Goal: Transaction & Acquisition: Purchase product/service

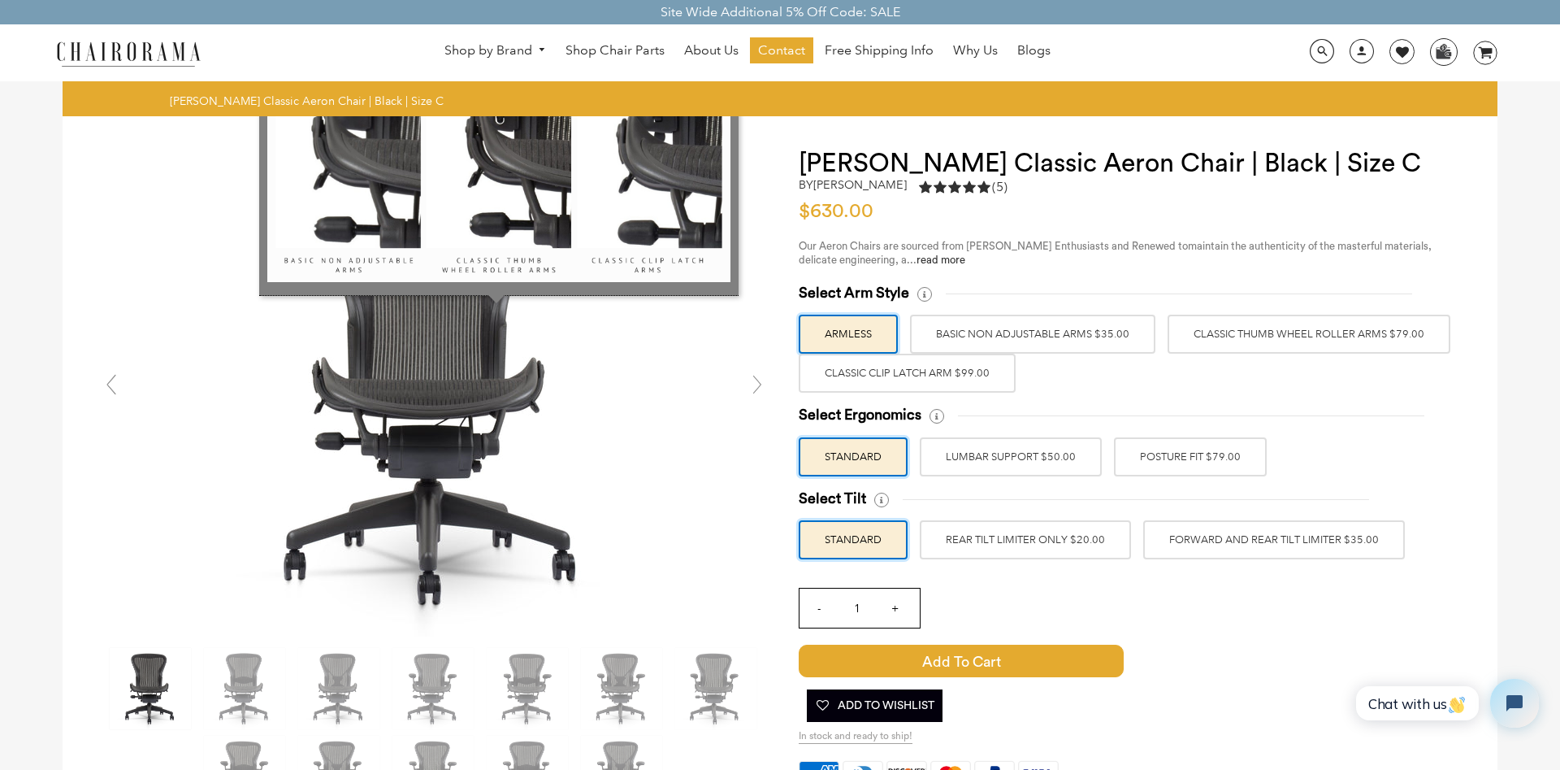
click at [692, 212] on img at bounding box center [498, 127] width 463 height 309
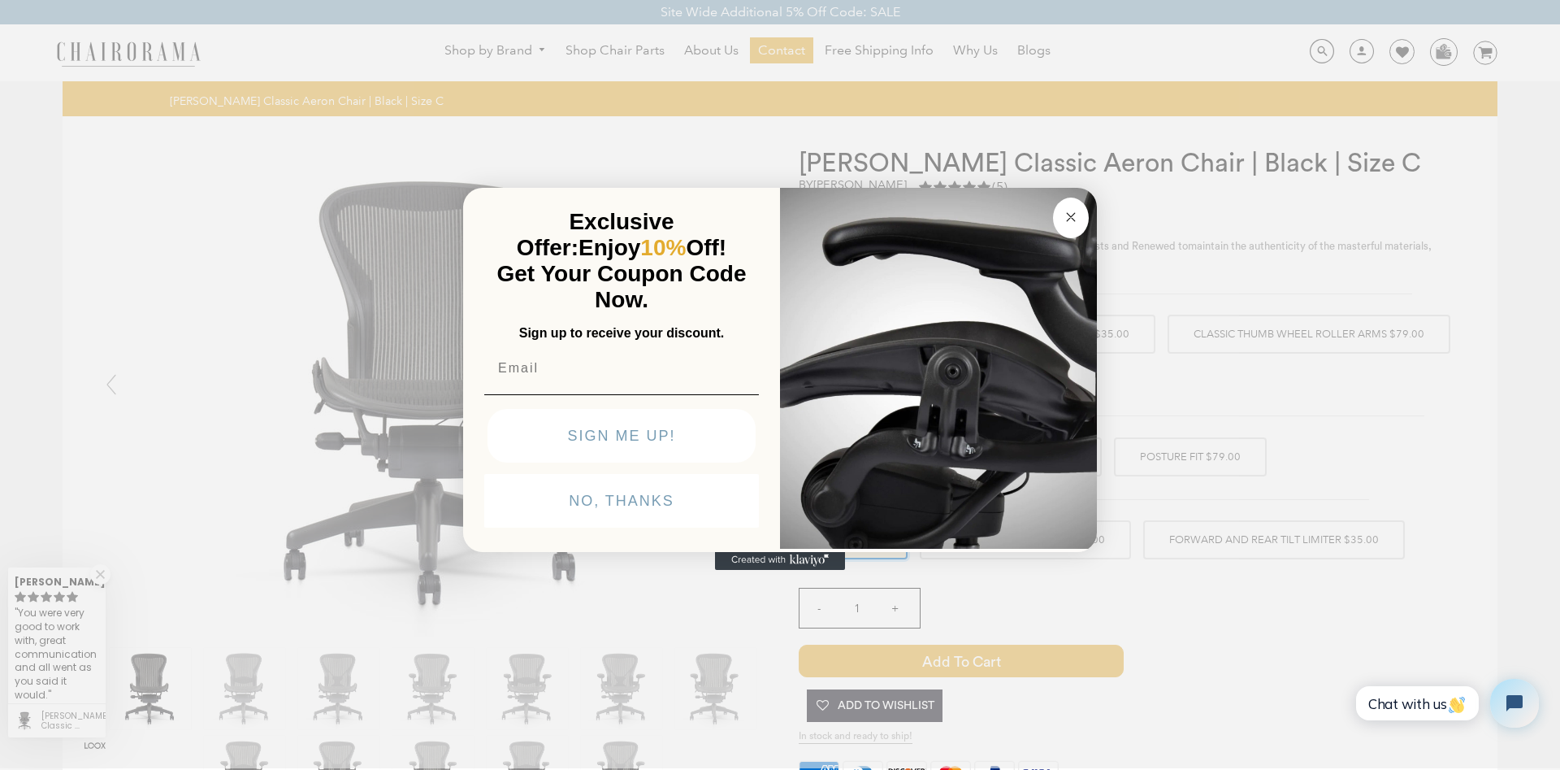
click at [1092, 215] on img "POPUP Form" at bounding box center [938, 366] width 317 height 364
click at [1058, 221] on button "Close dialog" at bounding box center [1071, 217] width 36 height 41
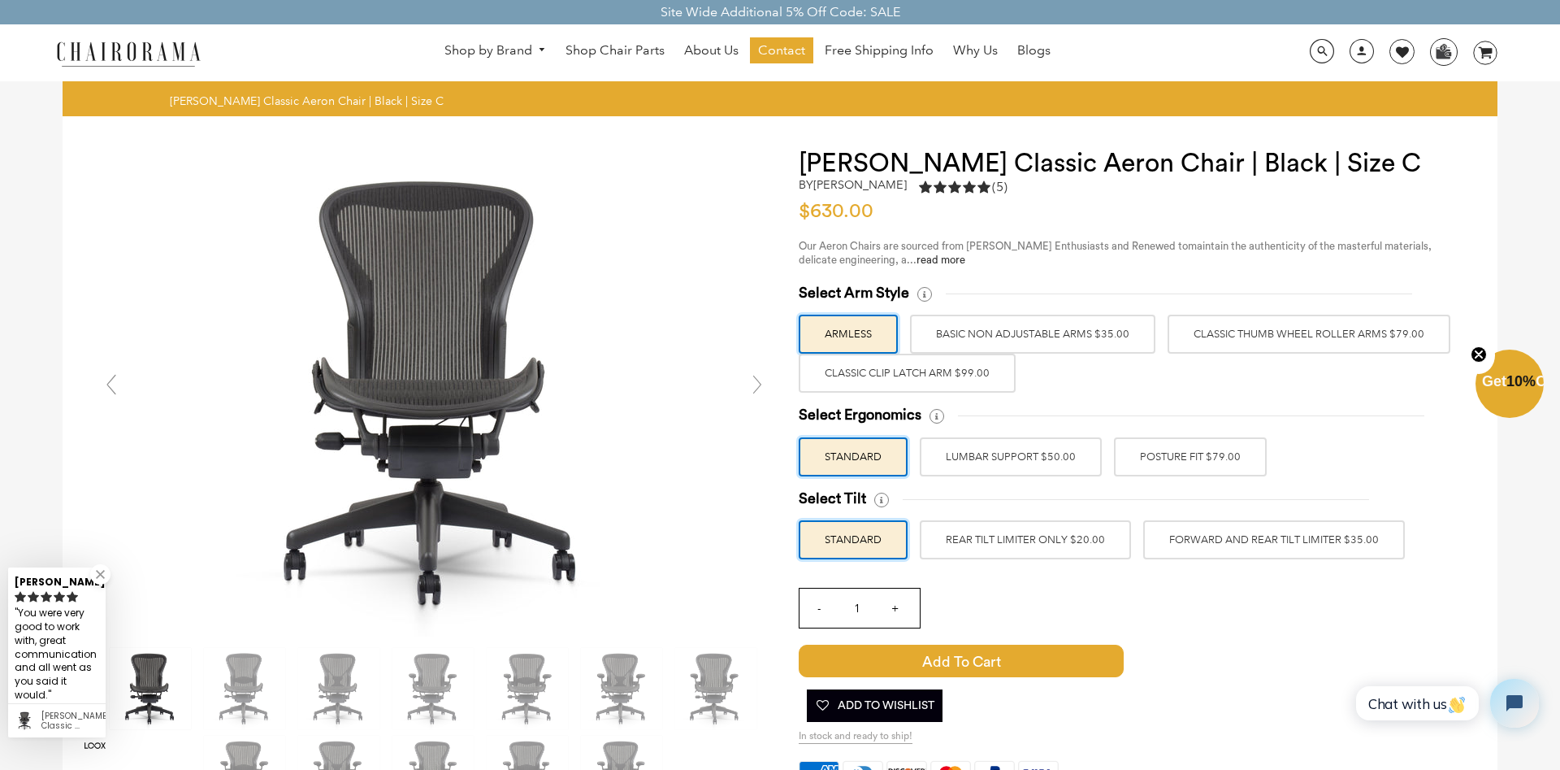
click at [1279, 345] on label "Classic Thumb Wheel Roller Arms $79.00" at bounding box center [1309, 334] width 283 height 39
click at [0, 0] on input "Classic Thumb Wheel Roller Arms $79.00" at bounding box center [0, 0] width 0 height 0
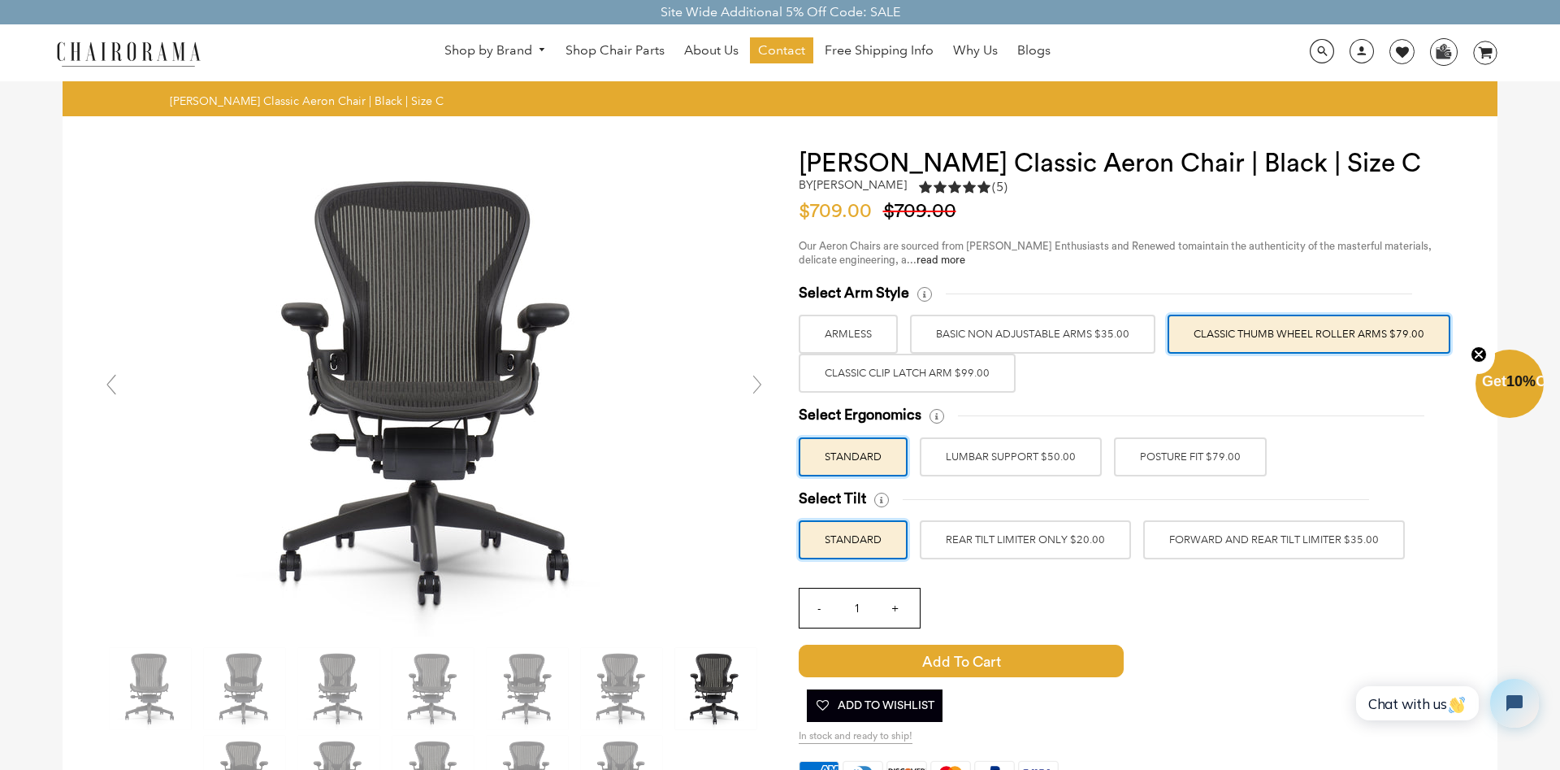
click at [1095, 344] on label "BASIC NON ADJUSTABLE ARMS $35.00" at bounding box center [1032, 334] width 245 height 39
click at [0, 0] on input "BASIC NON ADJUSTABLE ARMS $35.00" at bounding box center [0, 0] width 0 height 0
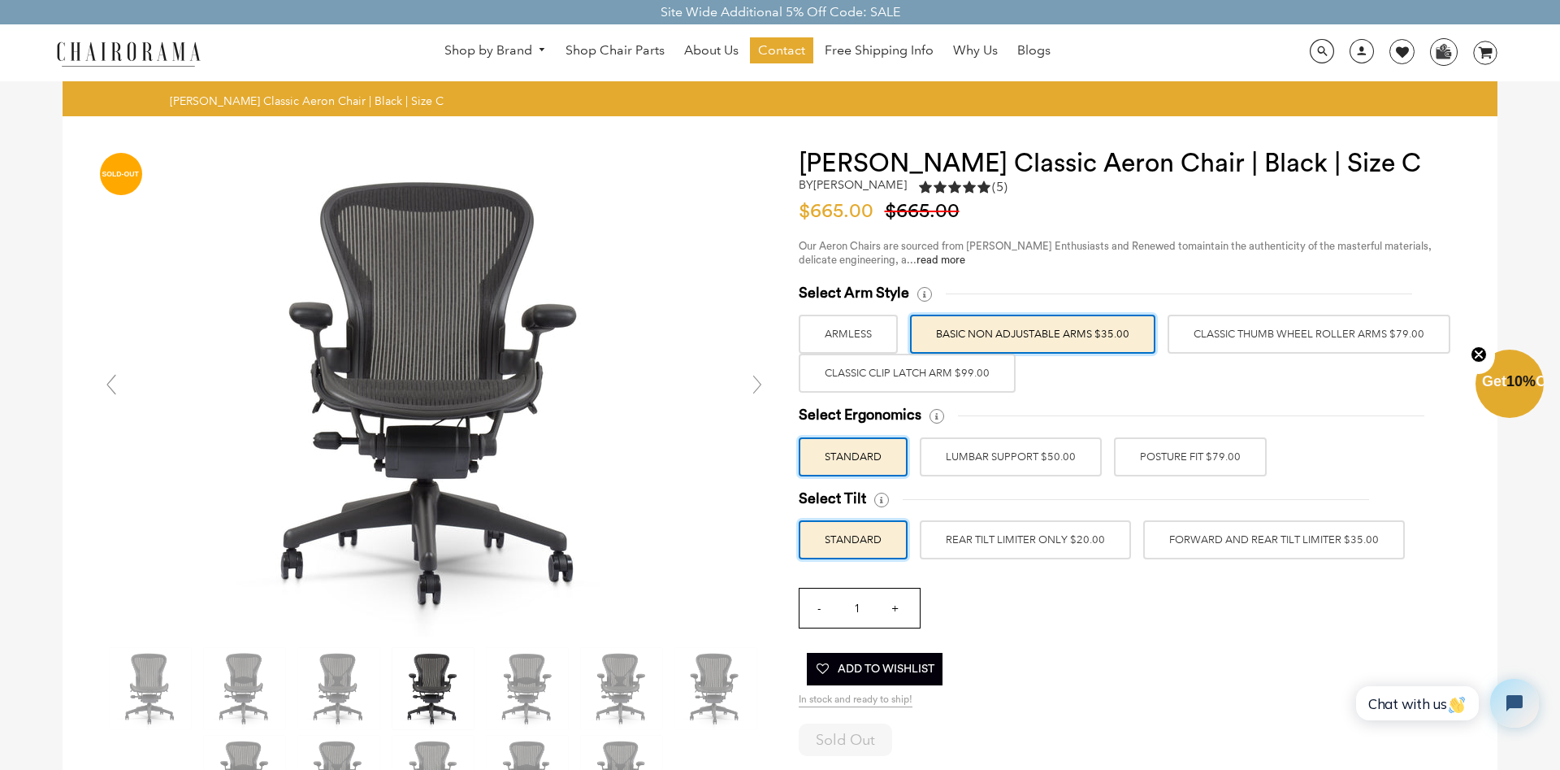
click at [914, 372] on label "Classic Clip Latch Arm $99.00" at bounding box center [907, 373] width 217 height 39
click at [0, 0] on input "Classic Clip Latch Arm $99.00" at bounding box center [0, 0] width 0 height 0
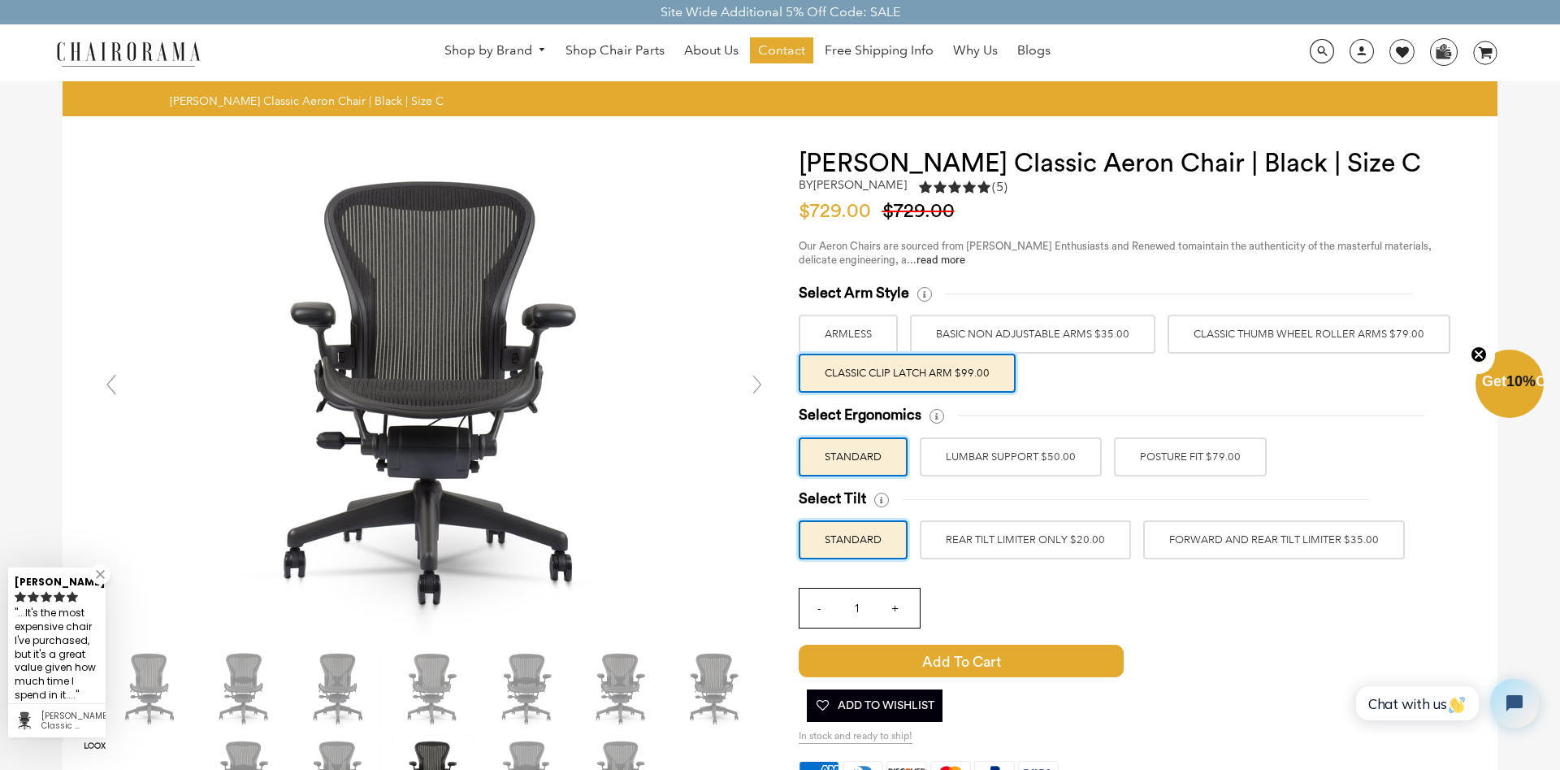
click at [858, 331] on label "ARMLESS" at bounding box center [848, 334] width 99 height 39
click at [0, 0] on input "ARMLESS" at bounding box center [0, 0] width 0 height 0
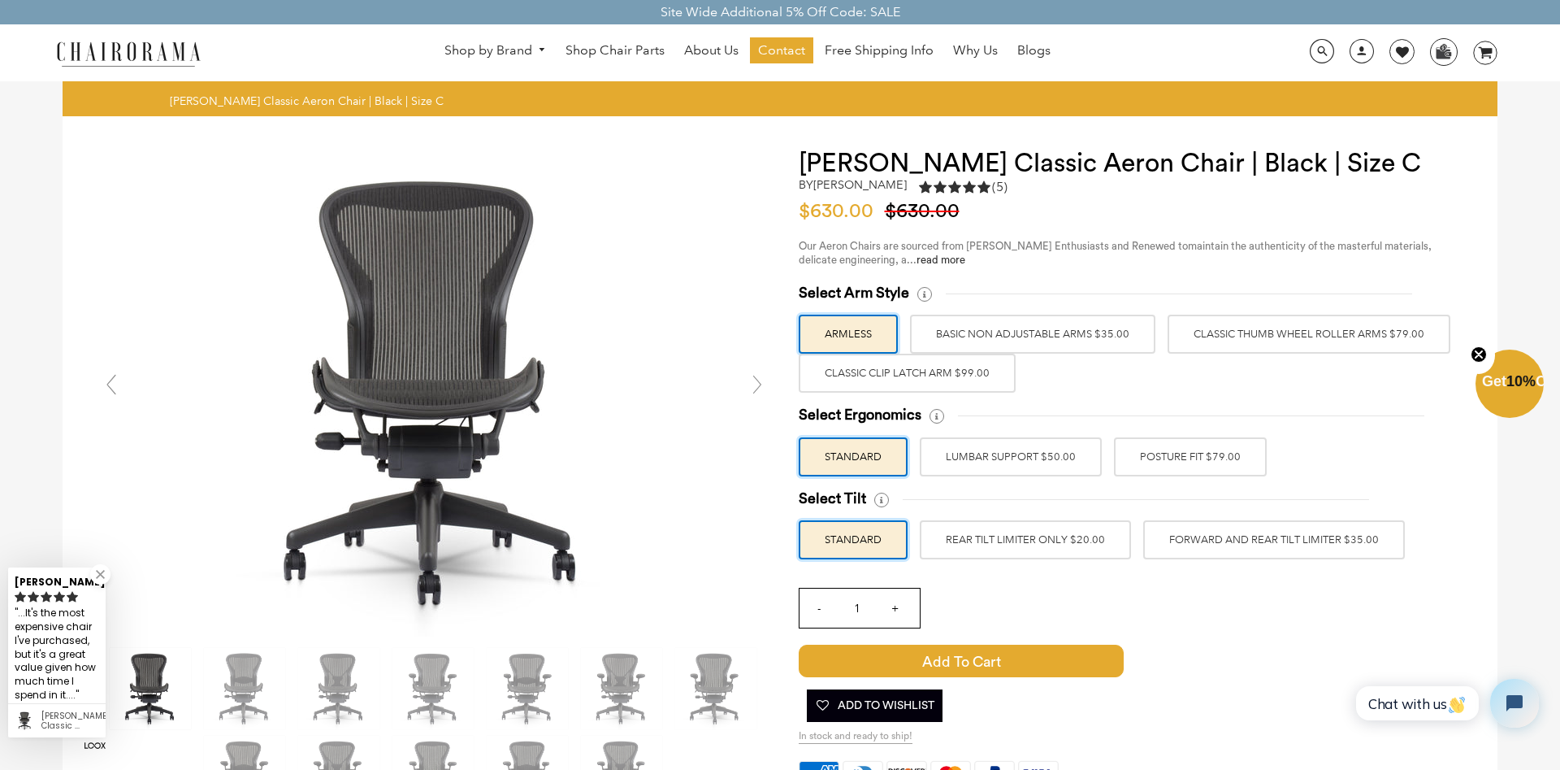
click at [1022, 327] on label "BASIC NON ADJUSTABLE ARMS $35.00" at bounding box center [1032, 334] width 245 height 39
click at [0, 0] on input "BASIC NON ADJUSTABLE ARMS $35.00" at bounding box center [0, 0] width 0 height 0
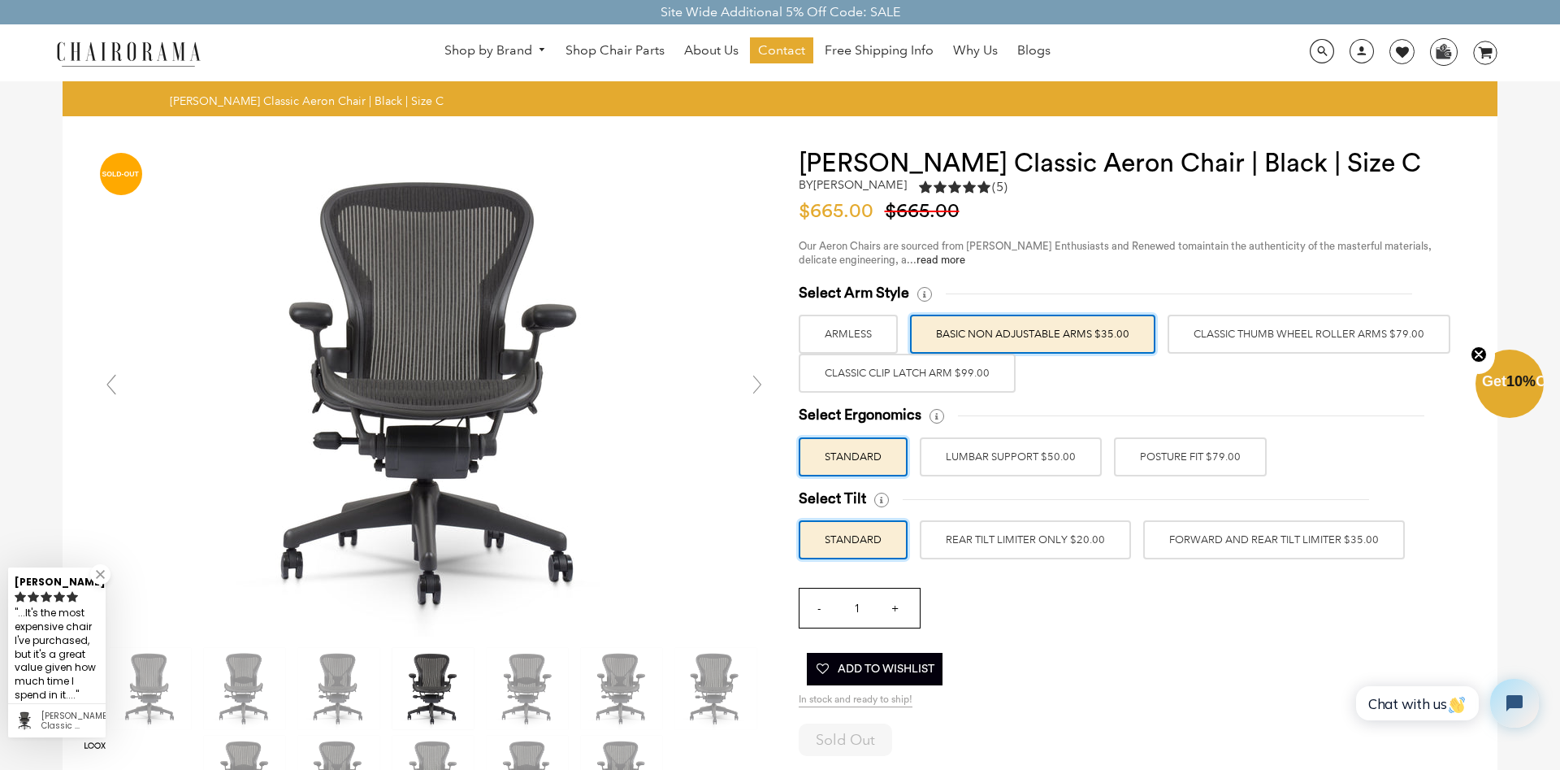
click at [1258, 330] on label "Classic Thumb Wheel Roller Arms $79.00" at bounding box center [1309, 334] width 283 height 39
click at [0, 0] on input "Classic Thumb Wheel Roller Arms $79.00" at bounding box center [0, 0] width 0 height 0
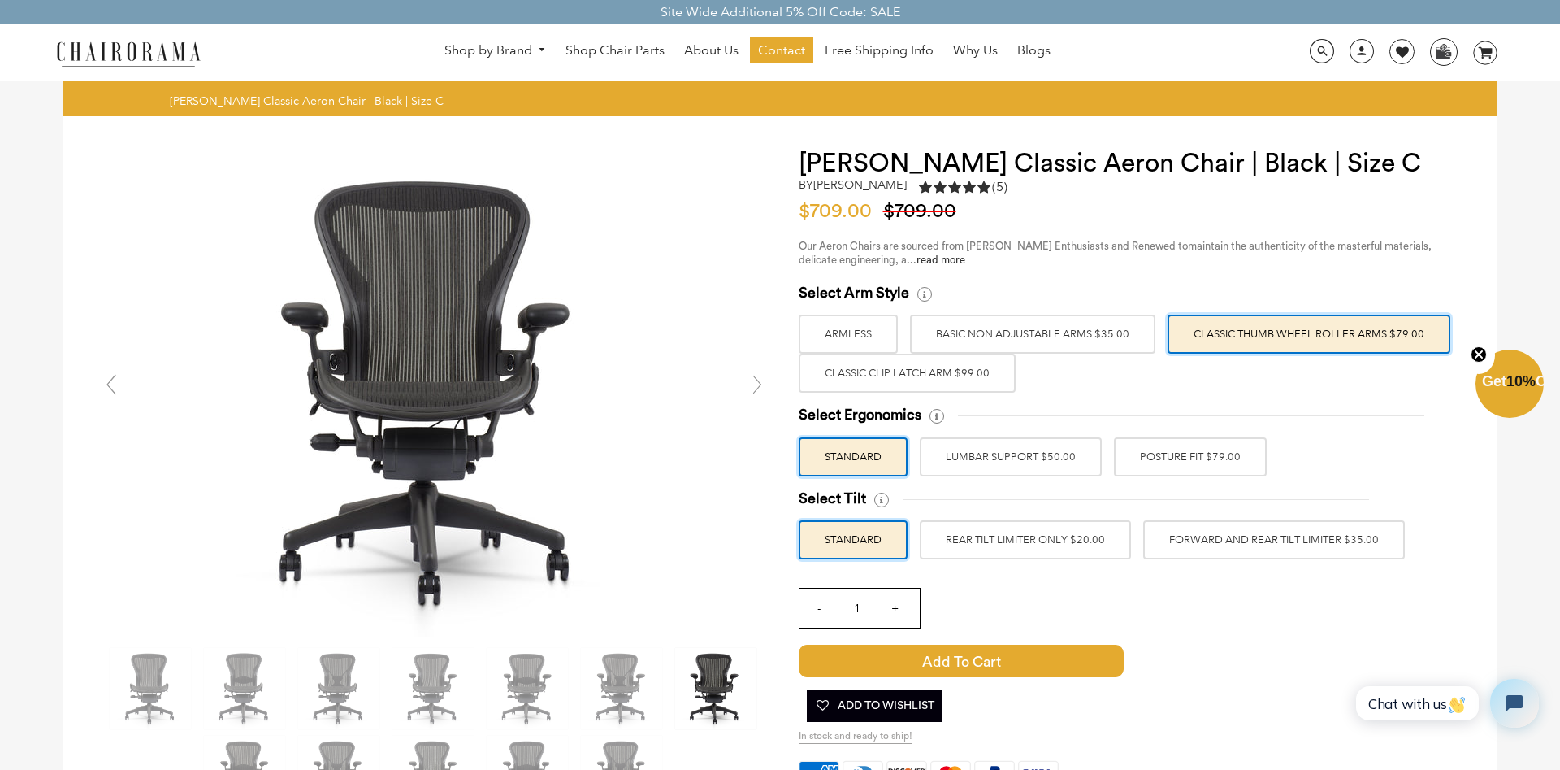
click at [1012, 341] on label "BASIC NON ADJUSTABLE ARMS $35.00" at bounding box center [1032, 334] width 245 height 39
click at [0, 0] on input "BASIC NON ADJUSTABLE ARMS $35.00" at bounding box center [0, 0] width 0 height 0
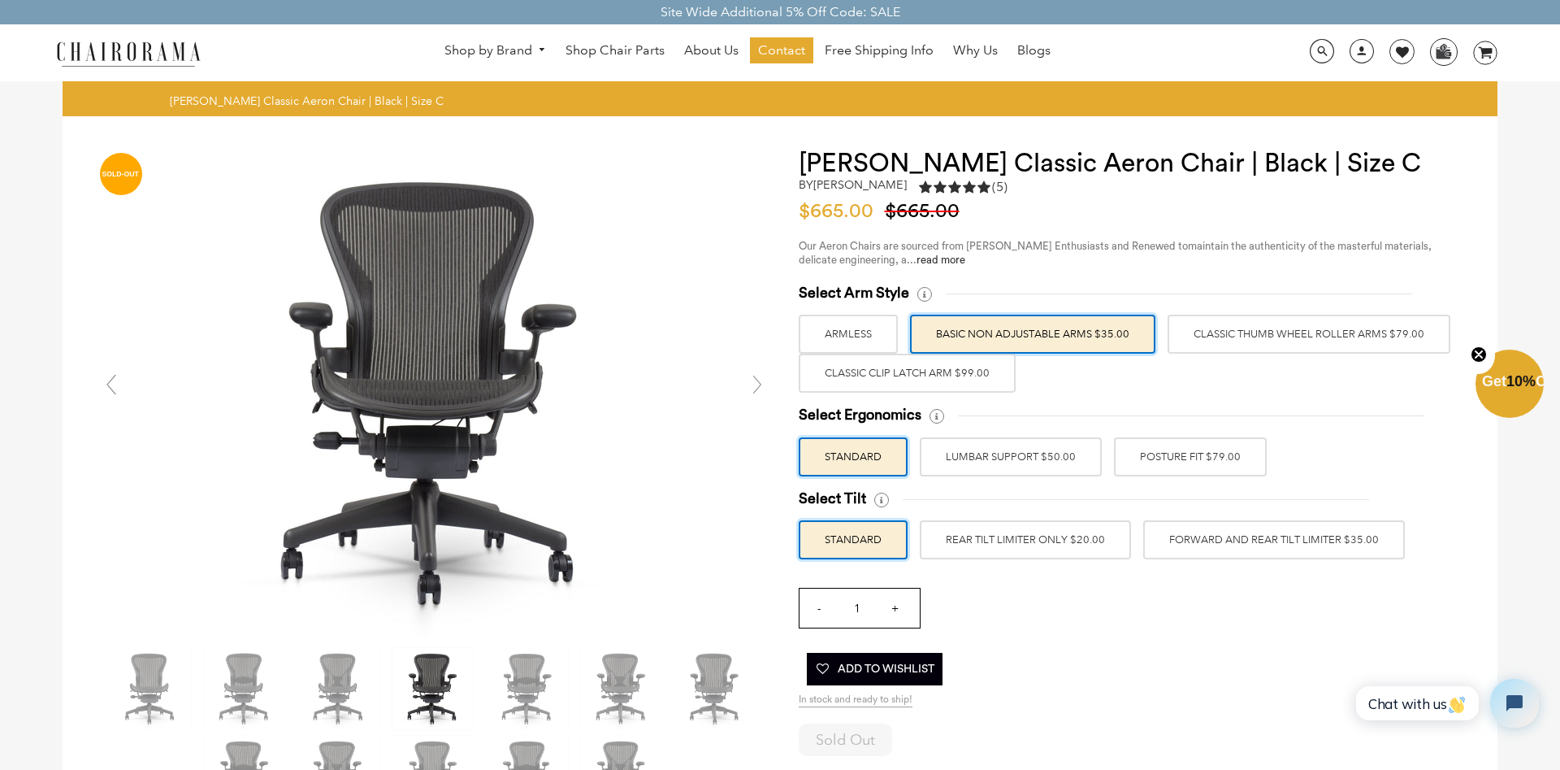
click at [1279, 339] on label "Classic Thumb Wheel Roller Arms $79.00" at bounding box center [1309, 334] width 283 height 39
click at [0, 0] on input "Classic Thumb Wheel Roller Arms $79.00" at bounding box center [0, 0] width 0 height 0
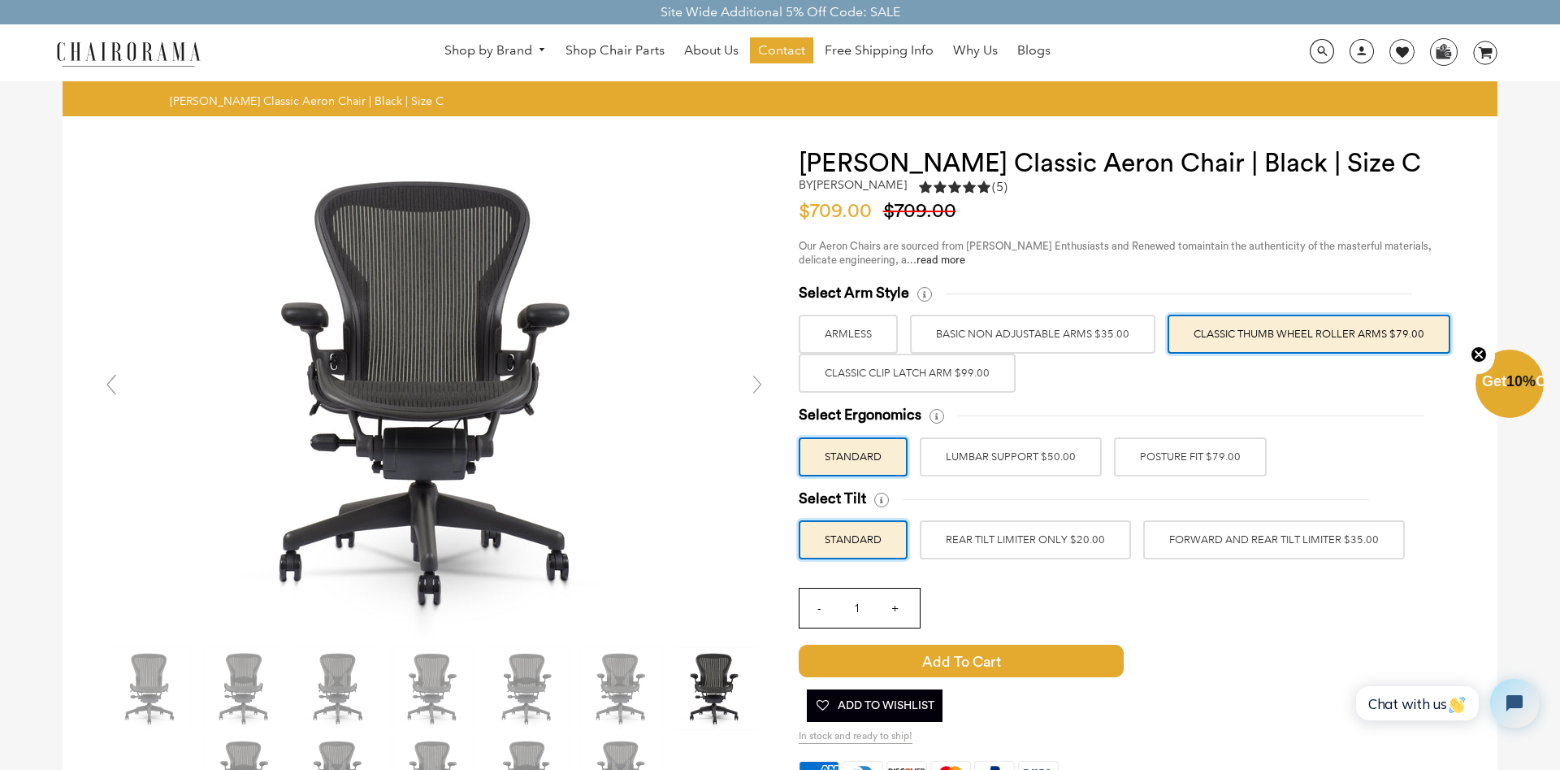
click at [1207, 460] on label "POSTURE FIT $79.00" at bounding box center [1190, 456] width 153 height 39
click at [0, 0] on input "POSTURE FIT $79.00" at bounding box center [0, 0] width 0 height 0
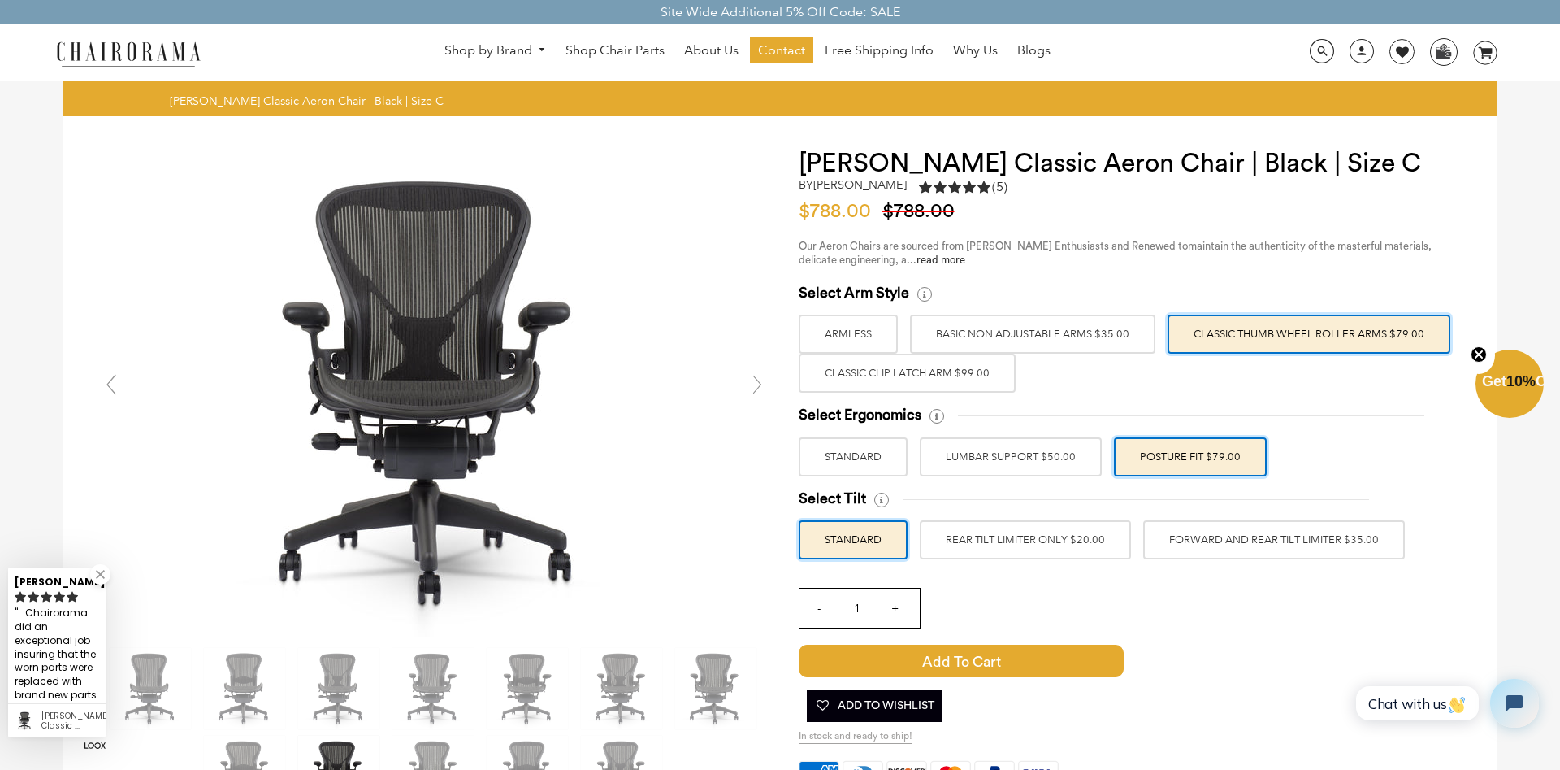
click at [1024, 548] on label "REAR TILT LIMITER ONLY $20.00" at bounding box center [1025, 539] width 211 height 39
click at [0, 0] on input "REAR TILT LIMITER ONLY $20.00" at bounding box center [0, 0] width 0 height 0
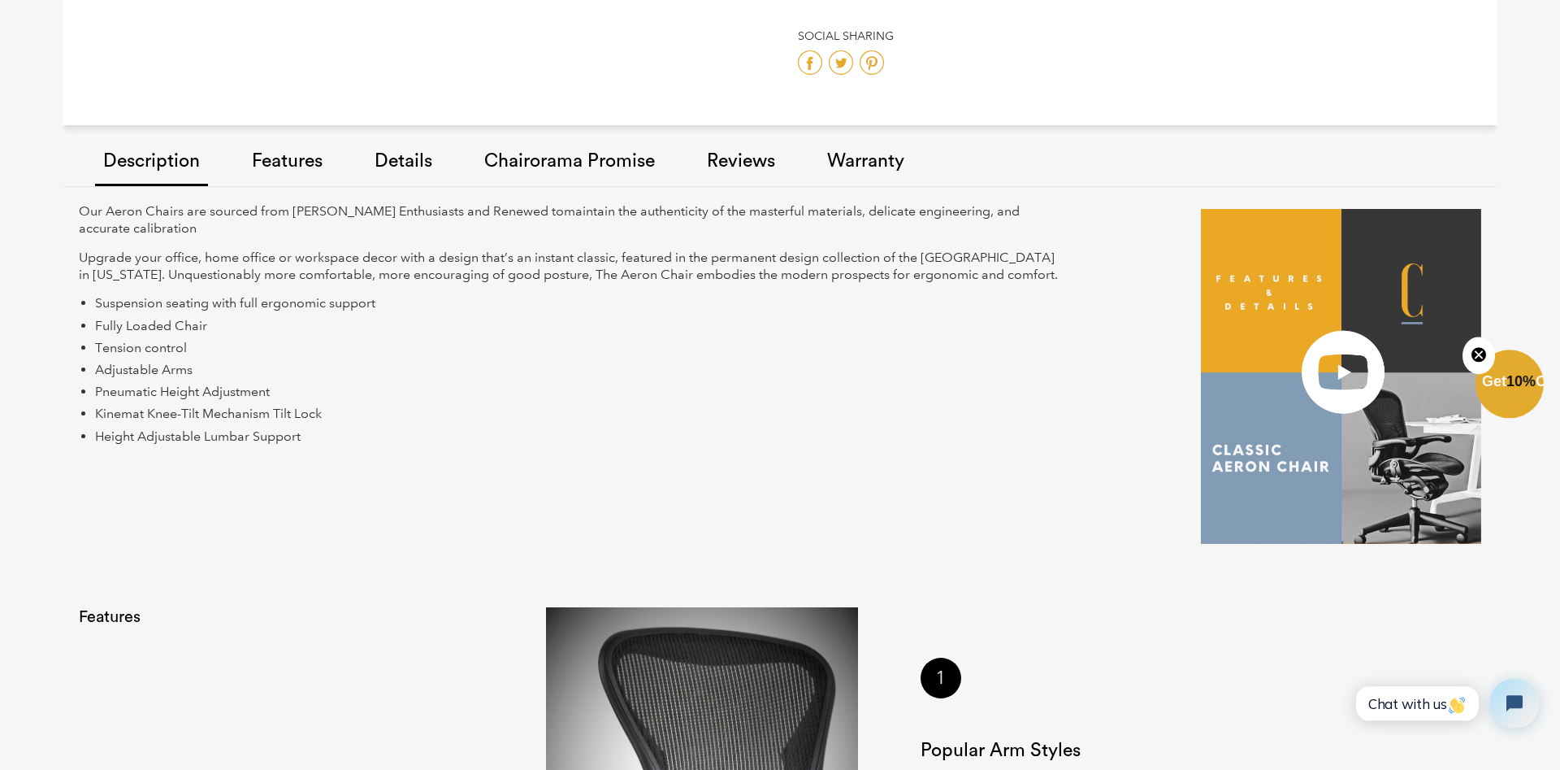
scroll to position [1161, 0]
